Goal: Task Accomplishment & Management: Manage account settings

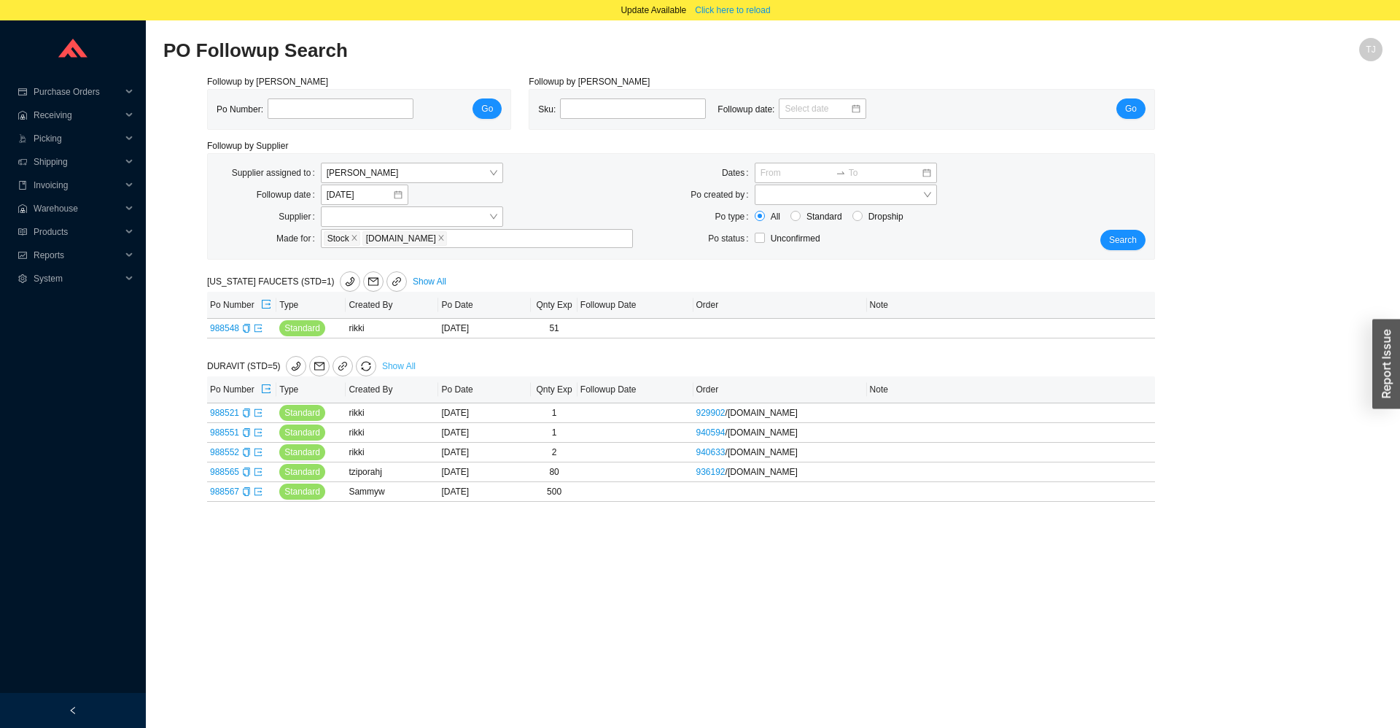
click at [384, 365] on link "Show All" at bounding box center [399, 366] width 34 height 10
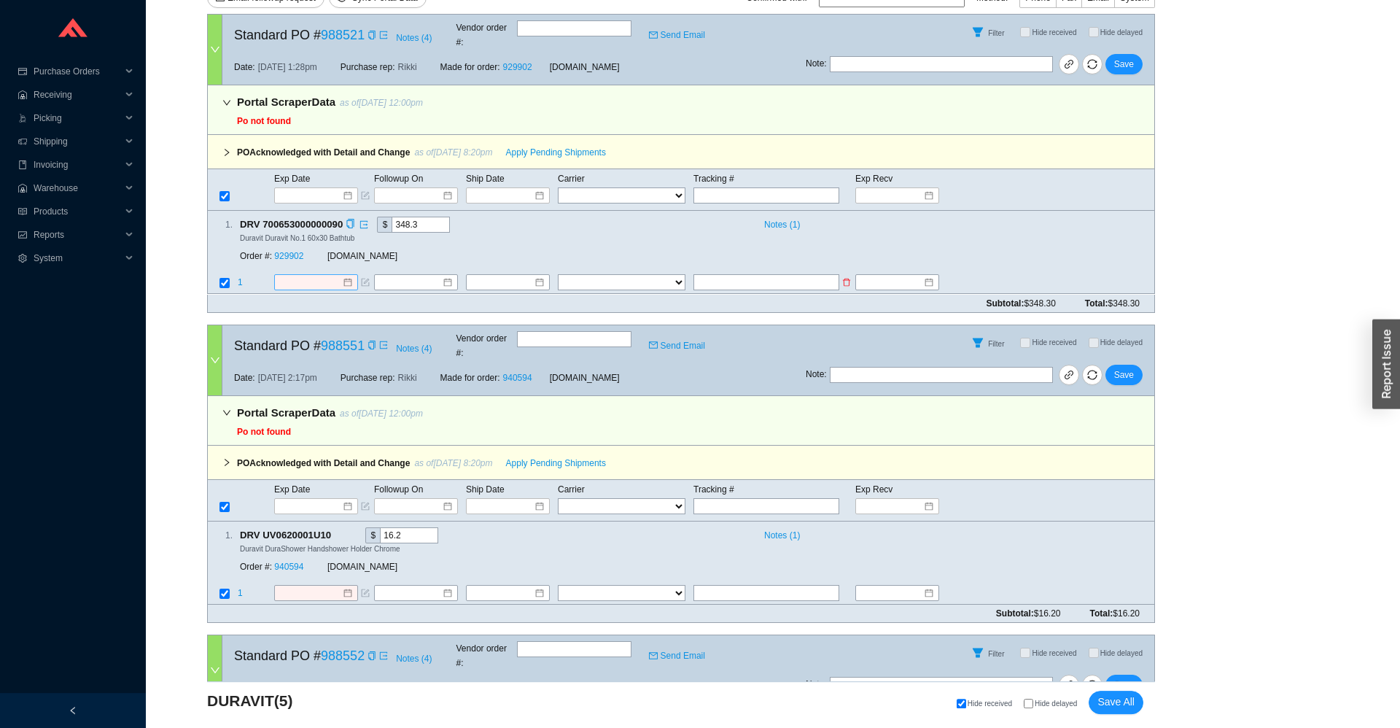
scroll to position [322, 0]
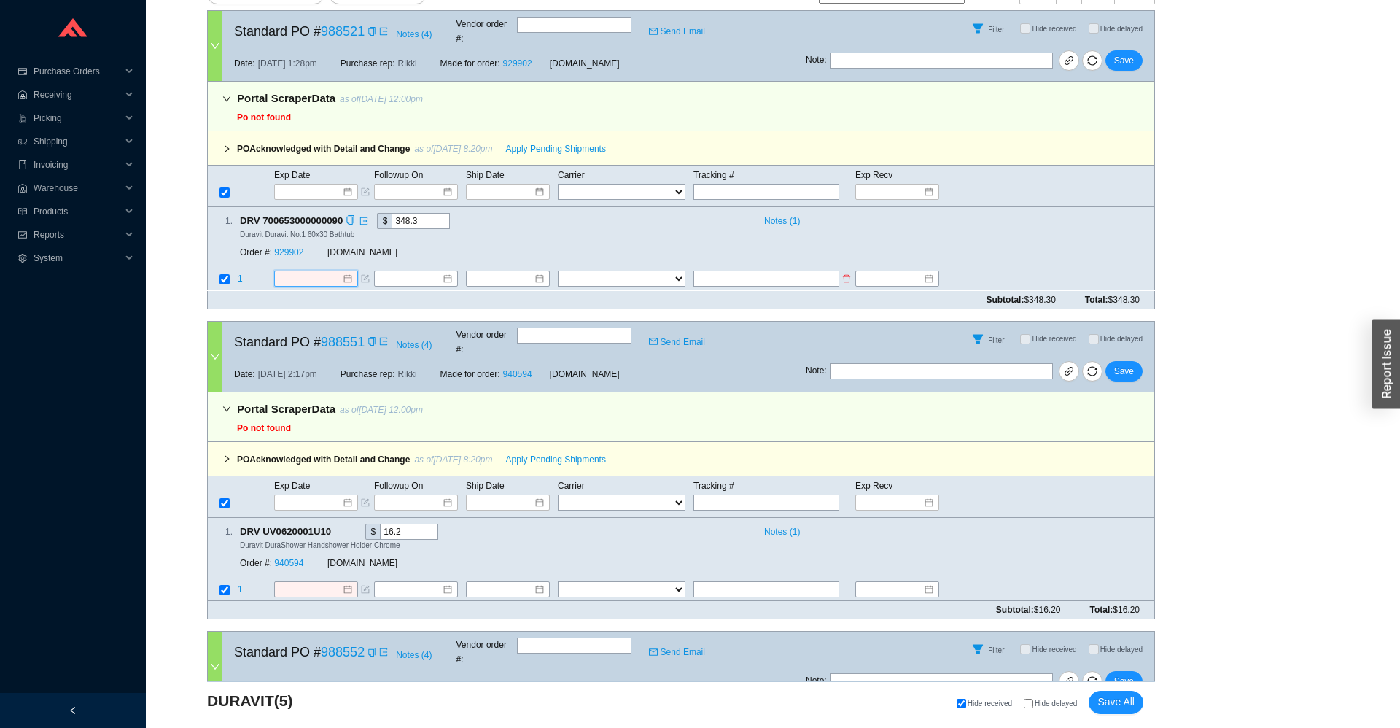
click at [303, 272] on input at bounding box center [310, 279] width 63 height 15
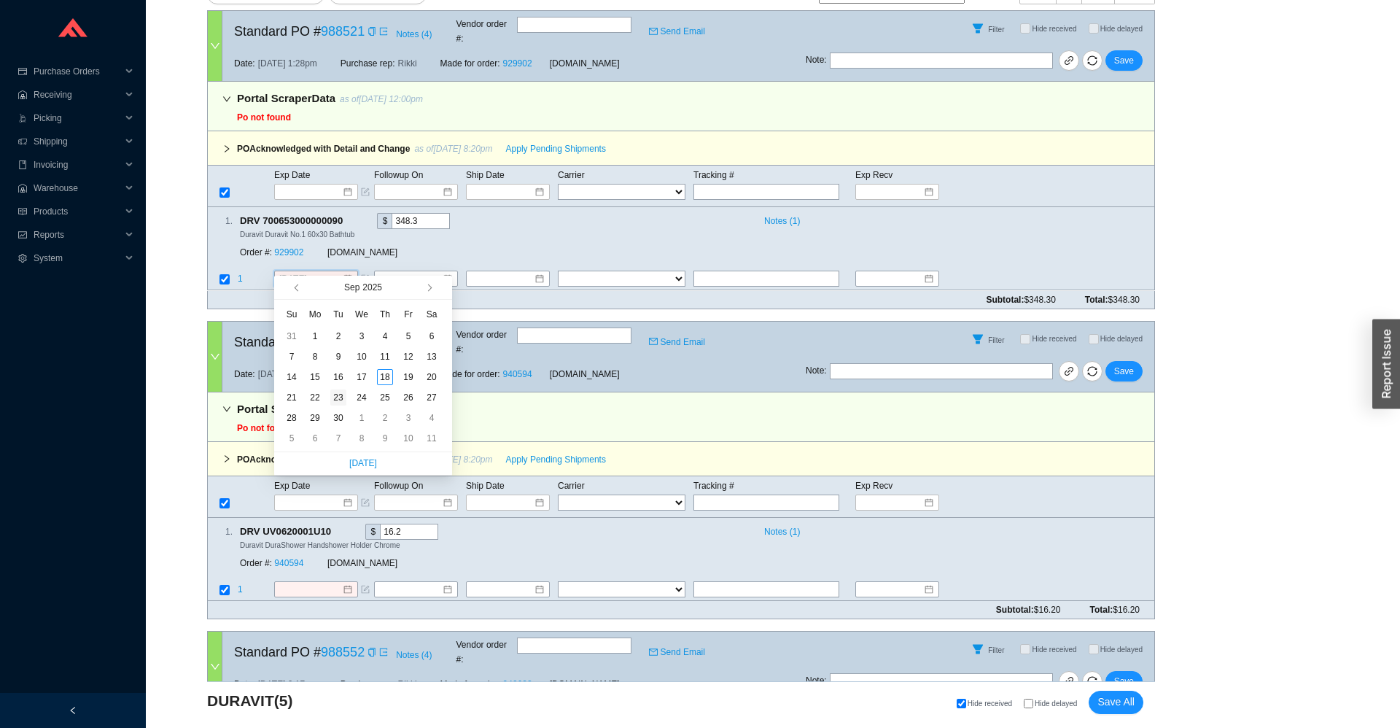
type input "9/23/2025"
click at [337, 400] on div "23" at bounding box center [338, 397] width 16 height 16
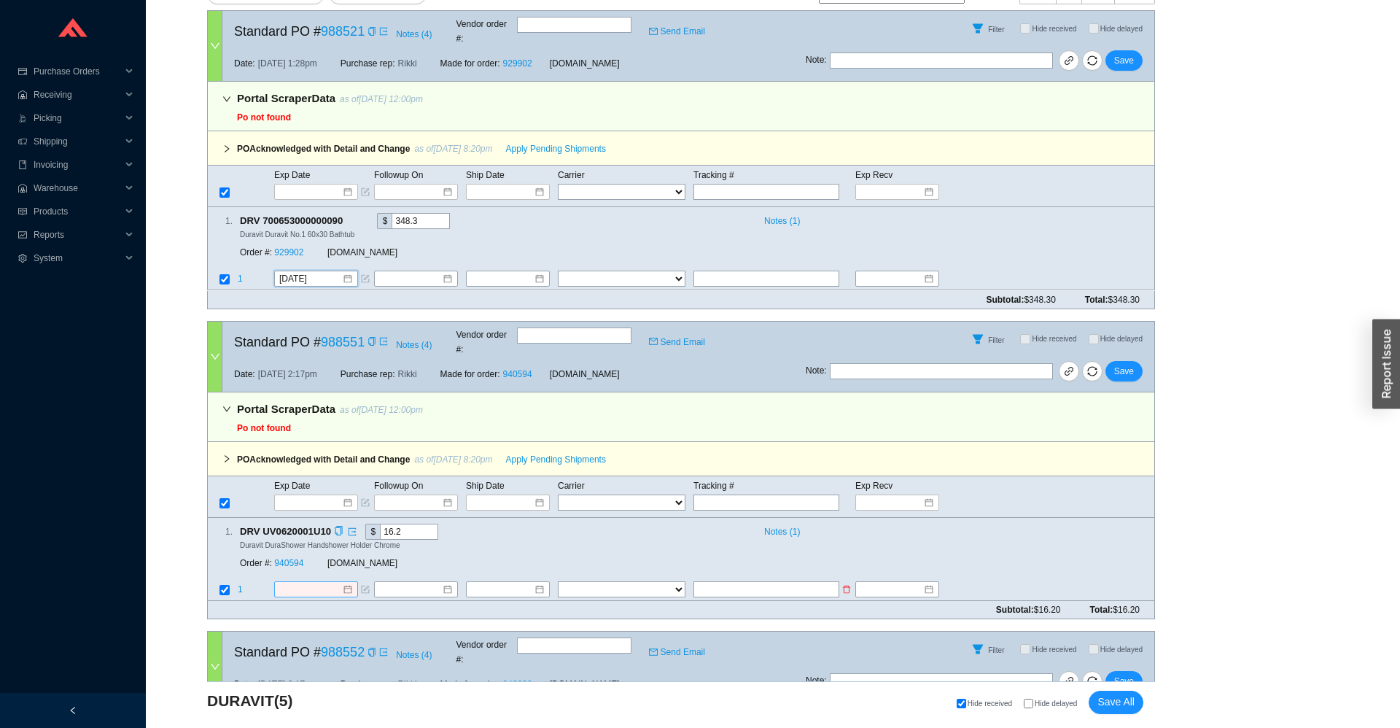
click at [311, 582] on input at bounding box center [310, 589] width 63 height 15
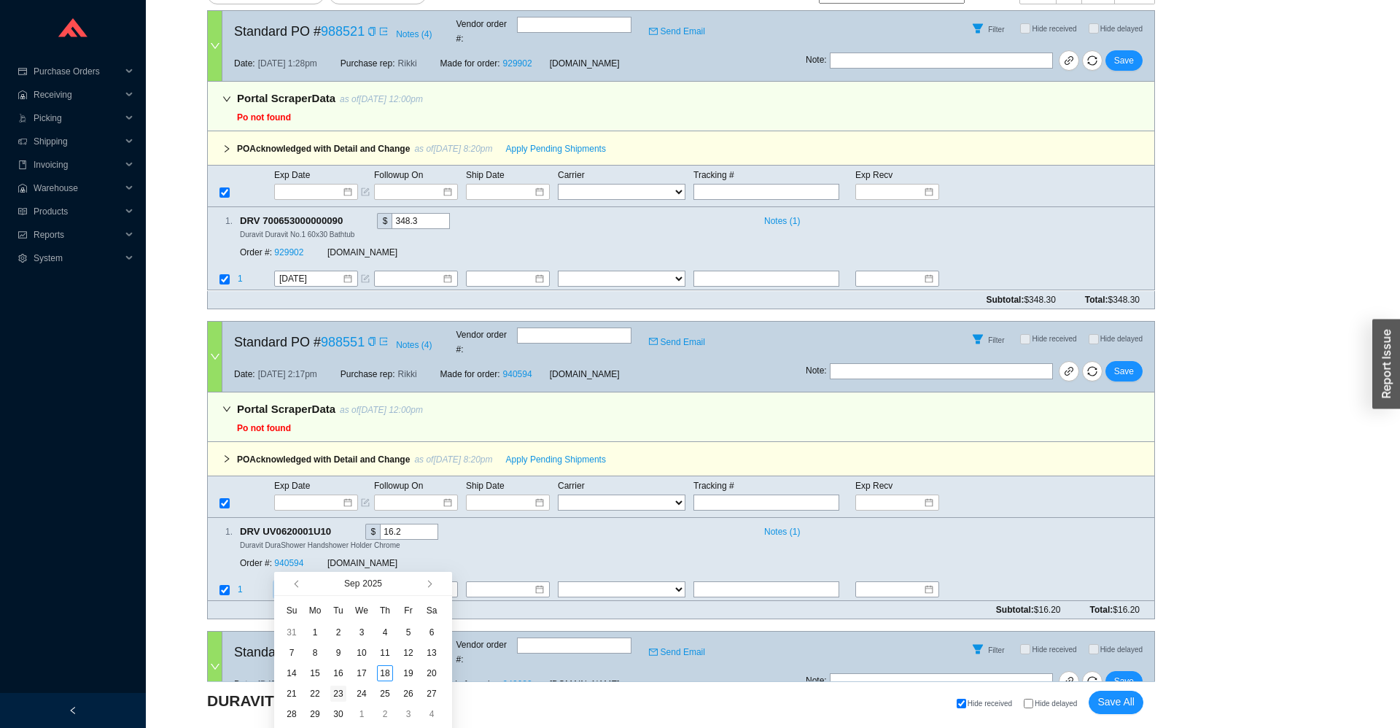
type input "9/23/2025"
click at [336, 698] on div "23" at bounding box center [338, 693] width 16 height 16
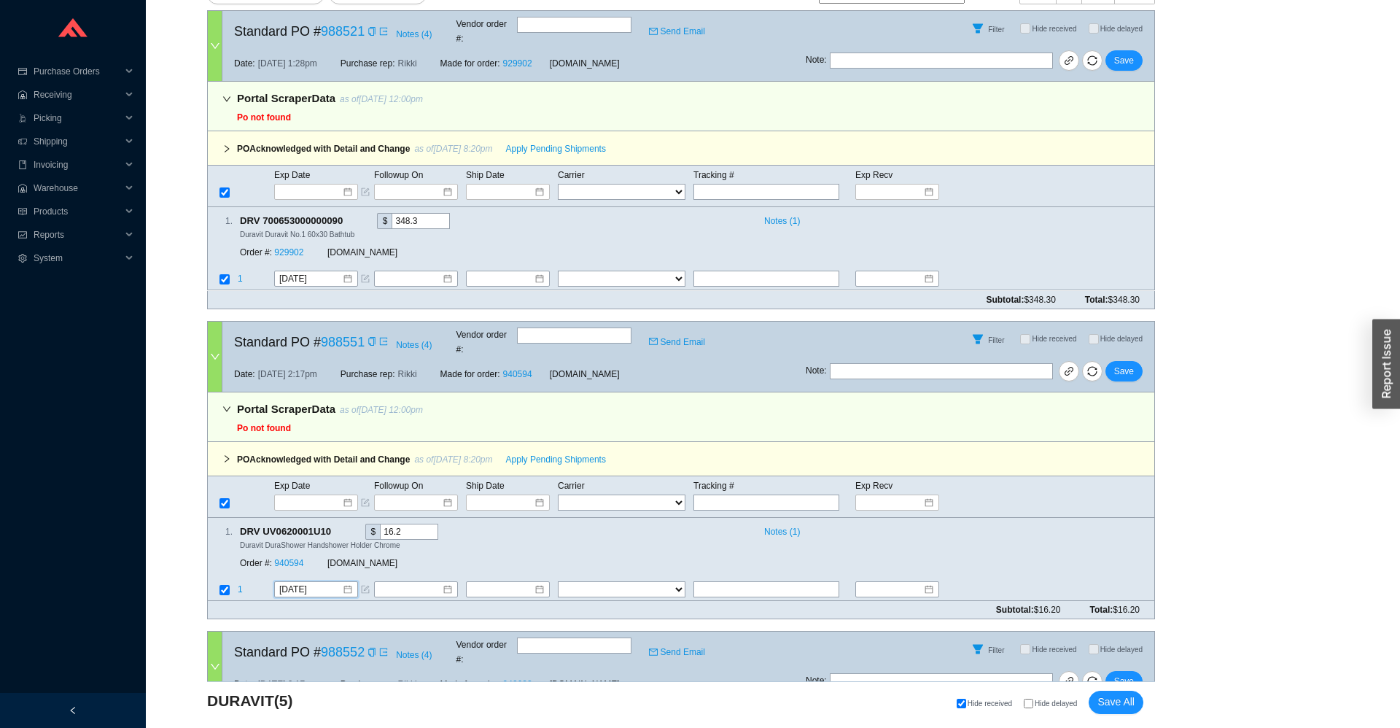
scroll to position [645, 0]
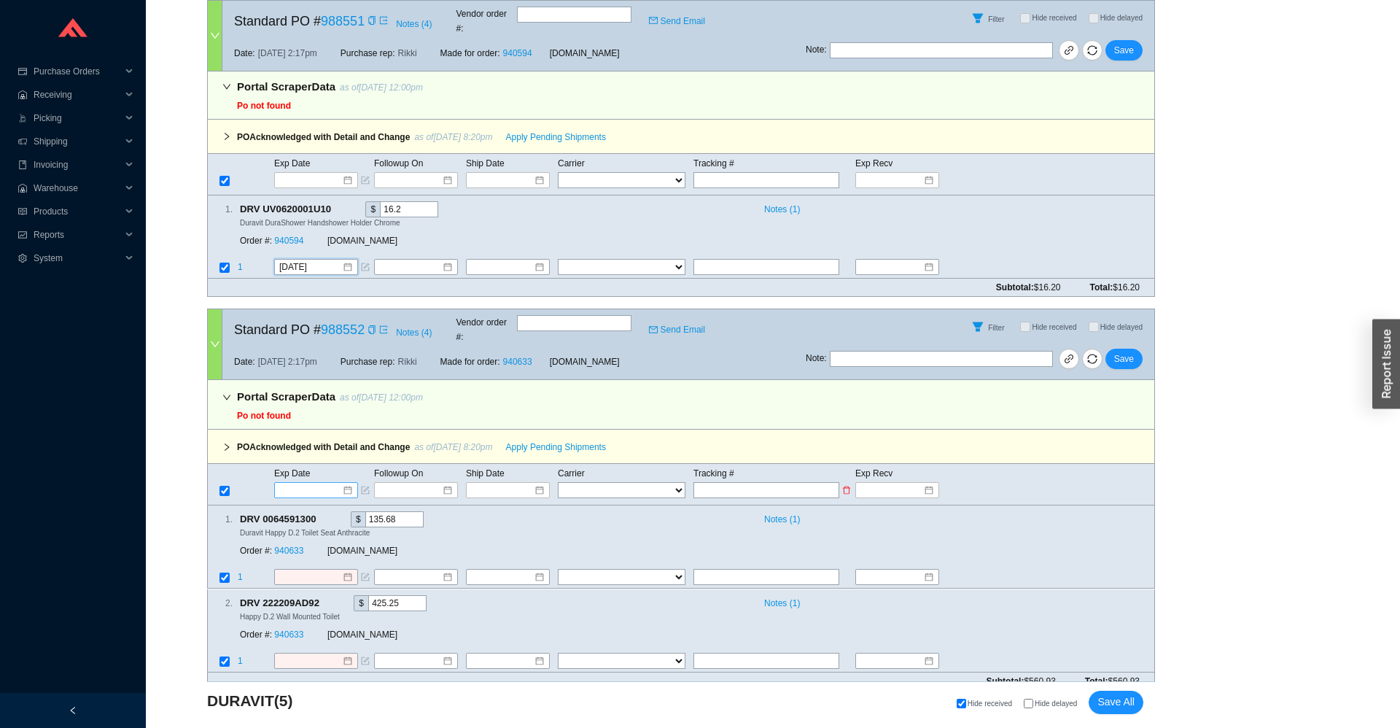
click at [314, 483] on input at bounding box center [311, 490] width 62 height 15
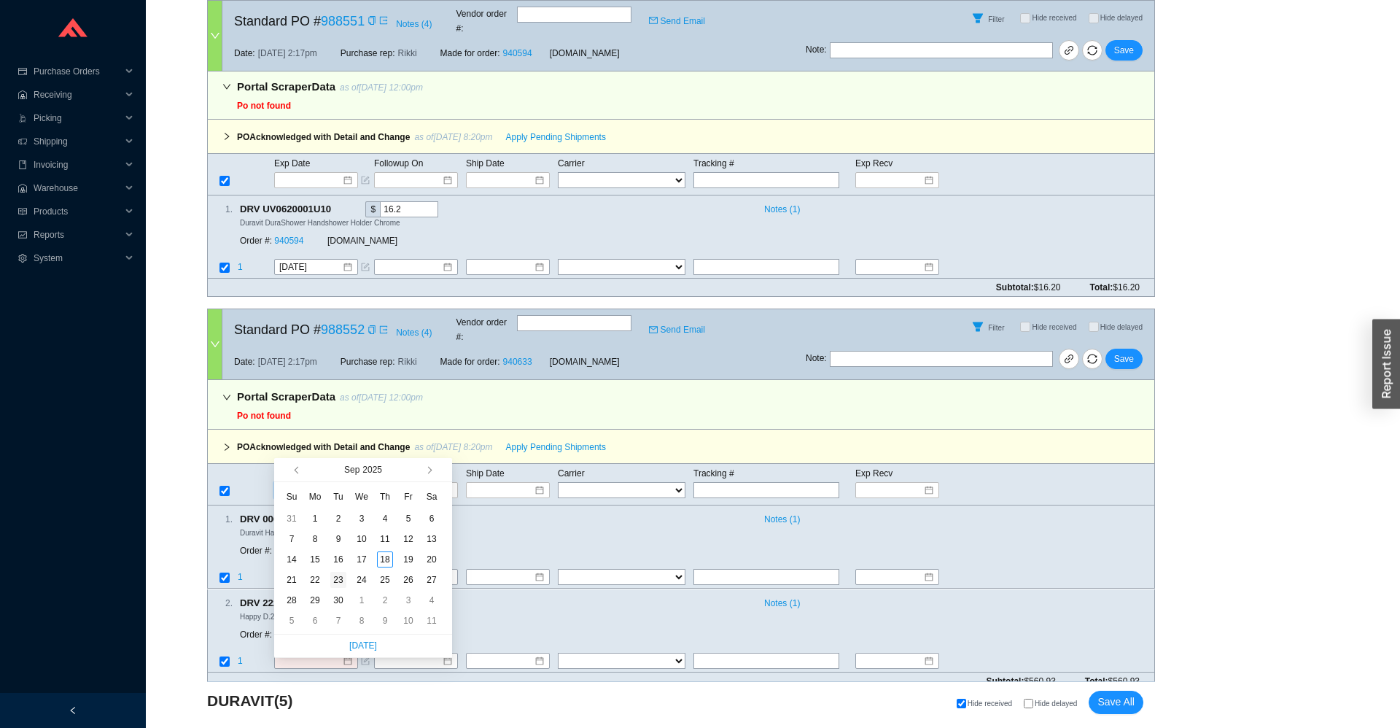
type input "9/23/2025"
click at [340, 577] on div "23" at bounding box center [338, 580] width 16 height 16
type input "9/23/2025"
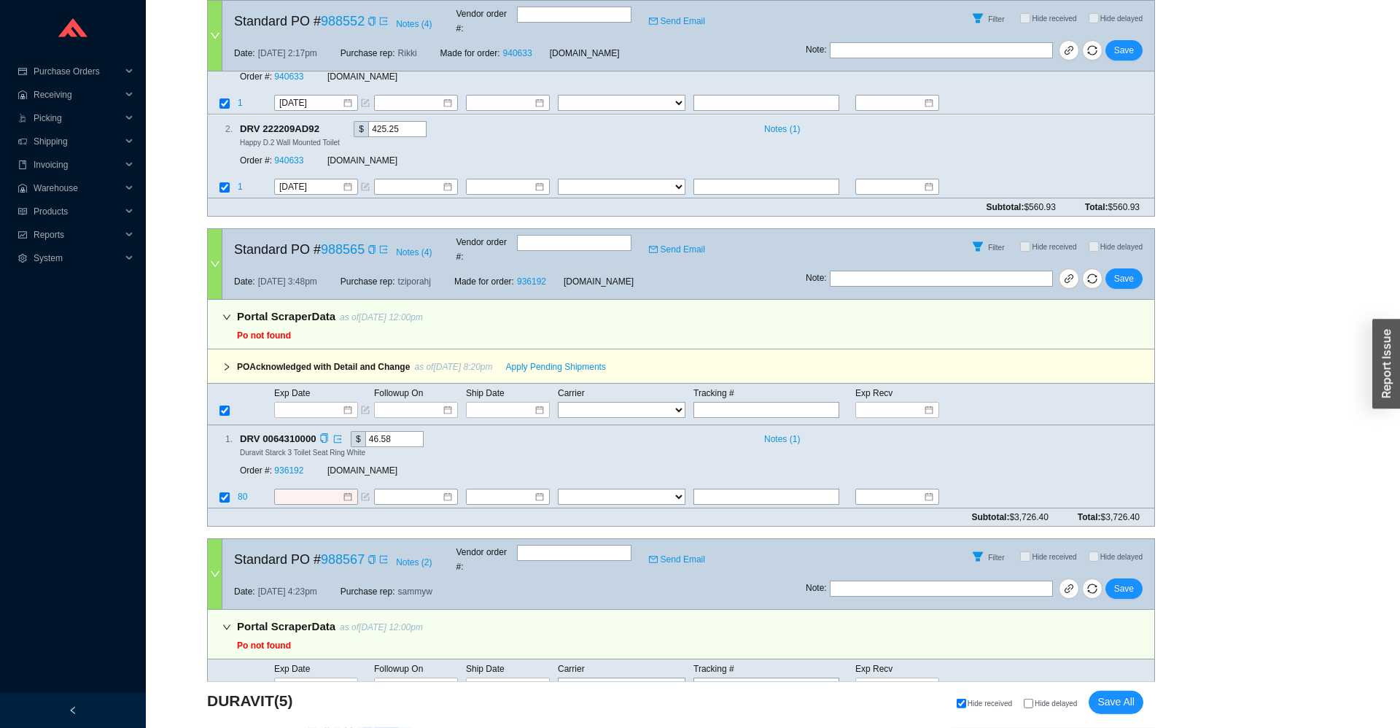
scroll to position [1184, 0]
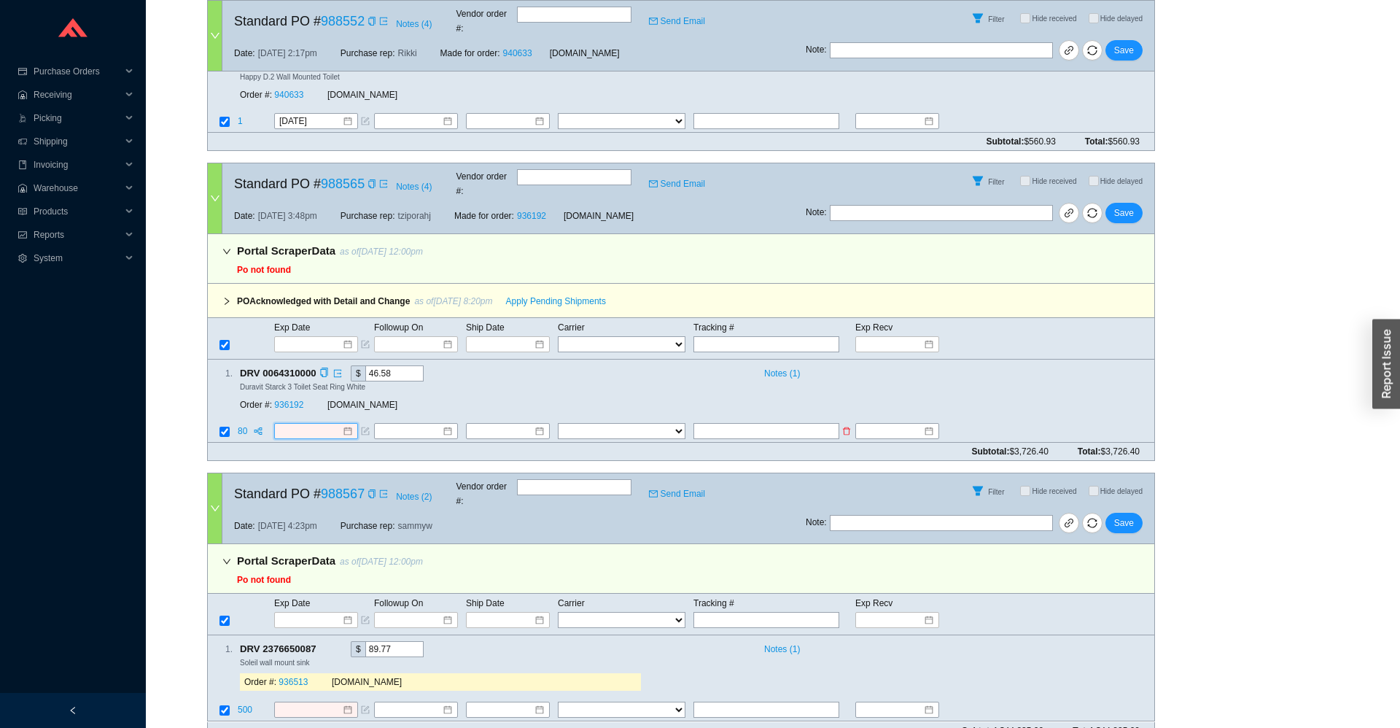
click at [314, 424] on input at bounding box center [310, 431] width 63 height 15
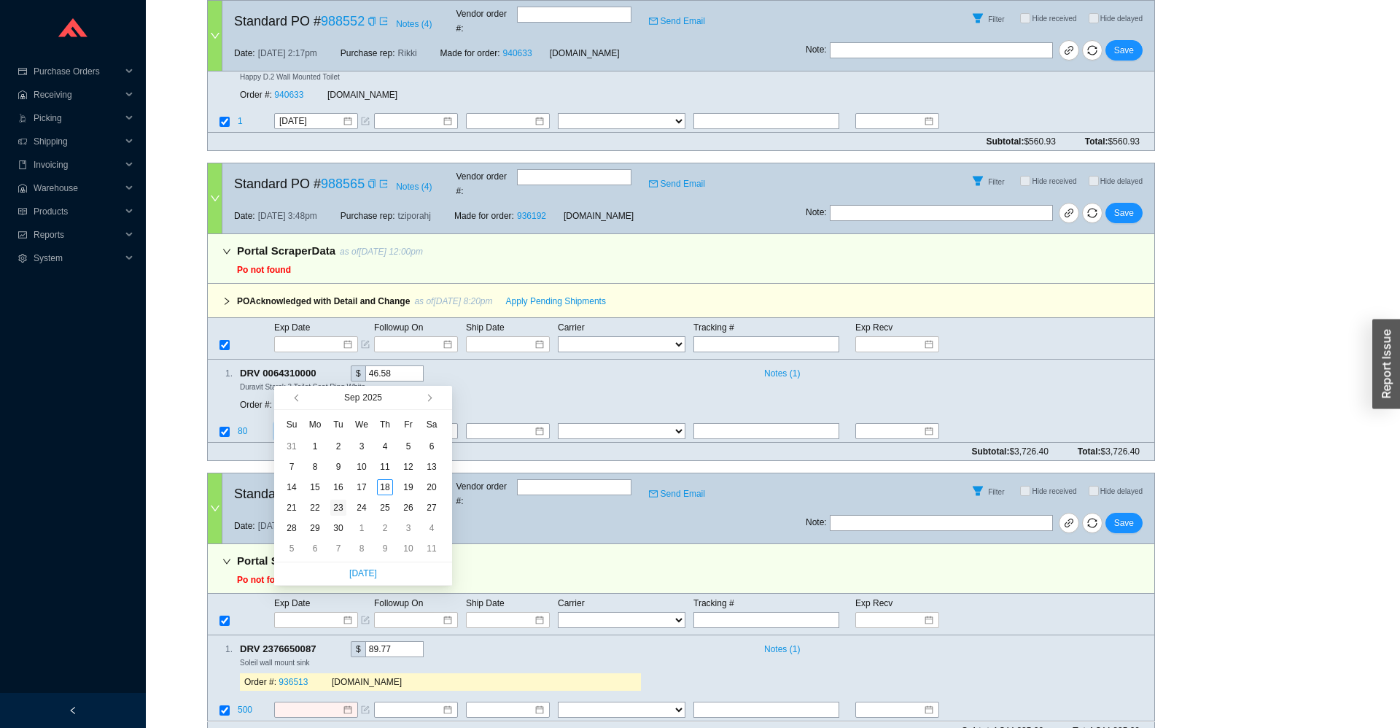
type input "9/23/2025"
click at [341, 509] on div "23" at bounding box center [338, 507] width 16 height 16
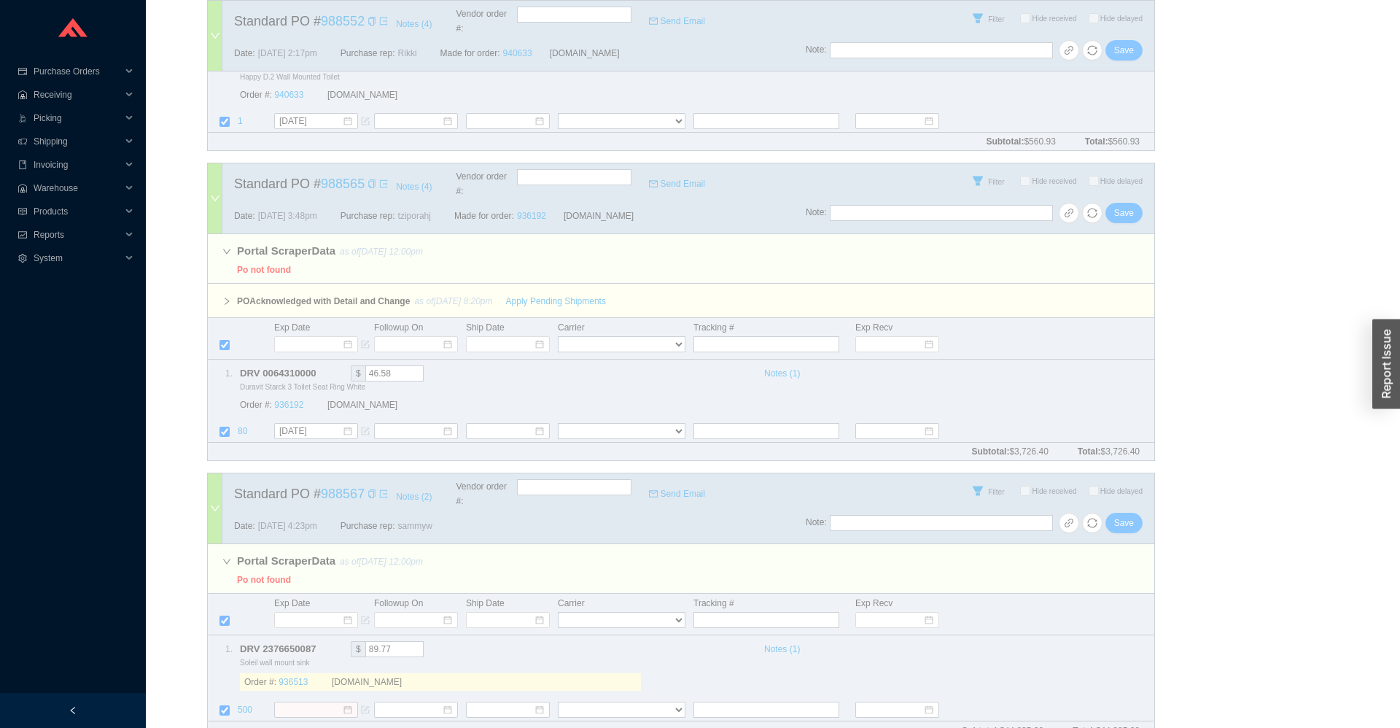
scroll to position [0, 0]
